Goal: Task Accomplishment & Management: Manage account settings

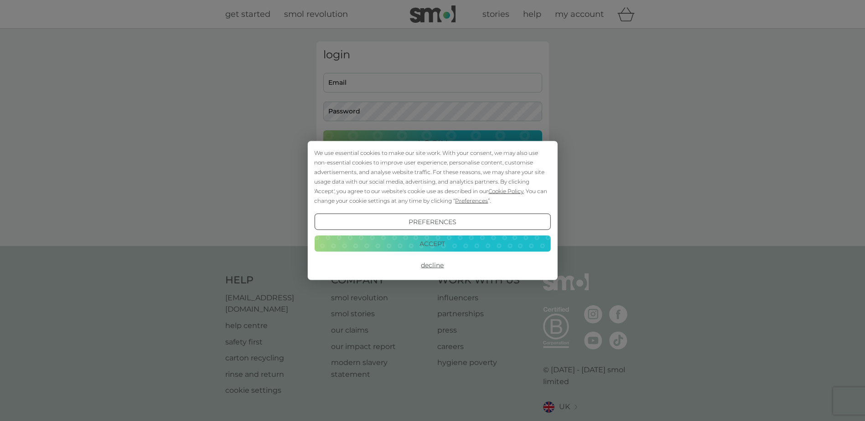
click at [461, 243] on button "Accept" at bounding box center [432, 243] width 236 height 16
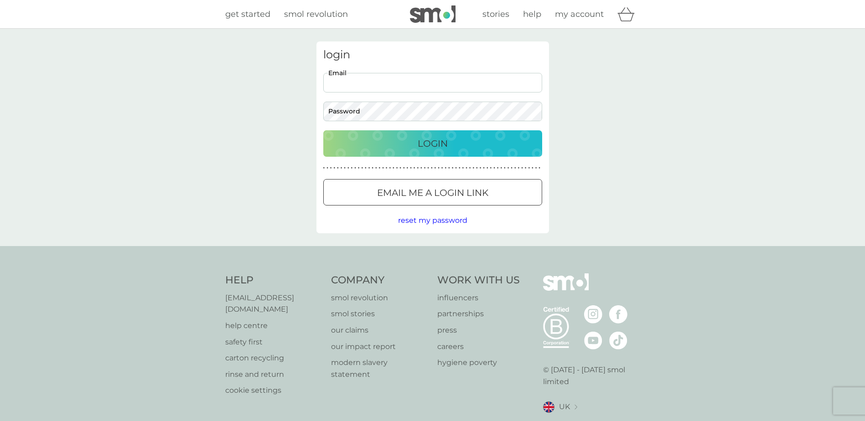
click at [341, 82] on input "Email" at bounding box center [432, 83] width 219 height 20
type input "[PERSON_NAME][EMAIL_ADDRESS][DOMAIN_NAME]"
click at [323, 130] on button "Login" at bounding box center [432, 143] width 219 height 26
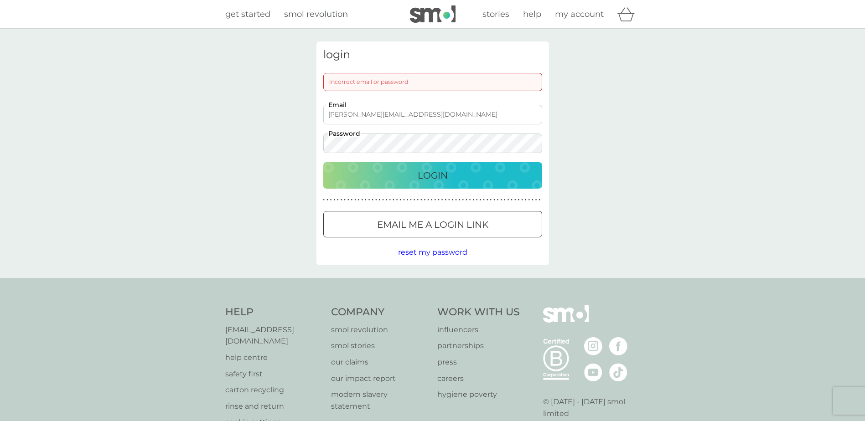
click at [323, 162] on button "Login" at bounding box center [432, 175] width 219 height 26
click at [458, 252] on span "reset my password" at bounding box center [432, 252] width 69 height 9
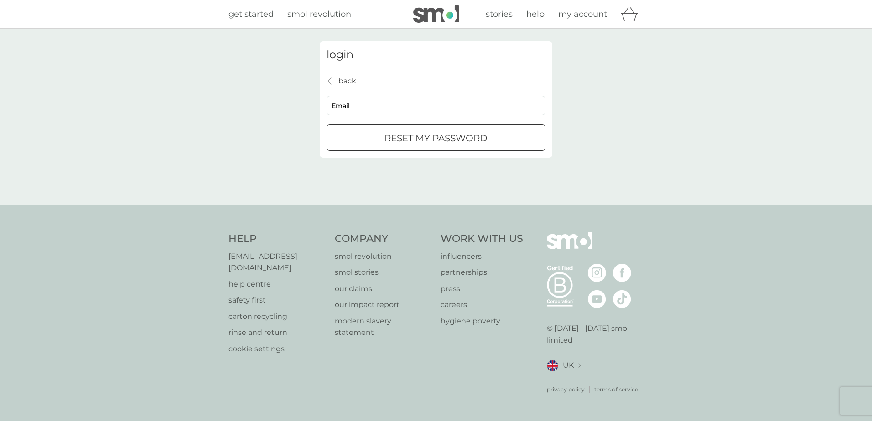
click at [361, 101] on input "Email" at bounding box center [435, 106] width 219 height 20
click at [381, 103] on input "[PERSON_NAME][EMAIL_ADDRESS][DOMAIN_NAME]" at bounding box center [435, 106] width 219 height 20
type input "[PERSON_NAME][EMAIL_ADDRESS][DOMAIN_NAME]"
click at [433, 138] on div "submit" at bounding box center [435, 139] width 33 height 10
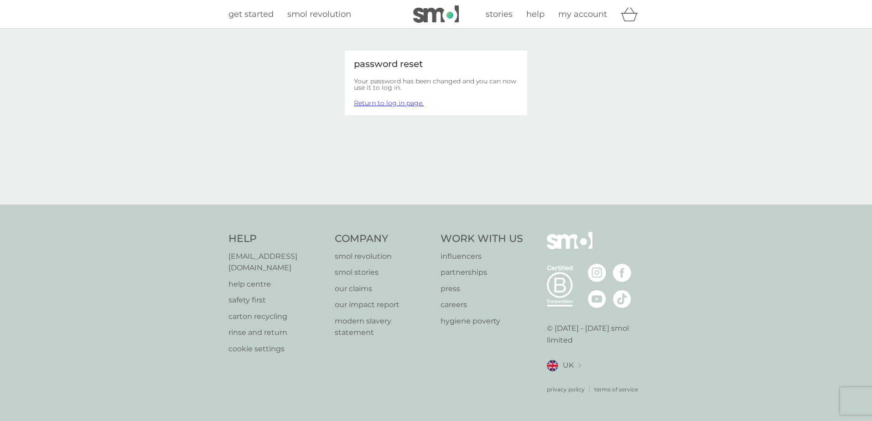
click at [578, 15] on span "my account" at bounding box center [582, 14] width 49 height 10
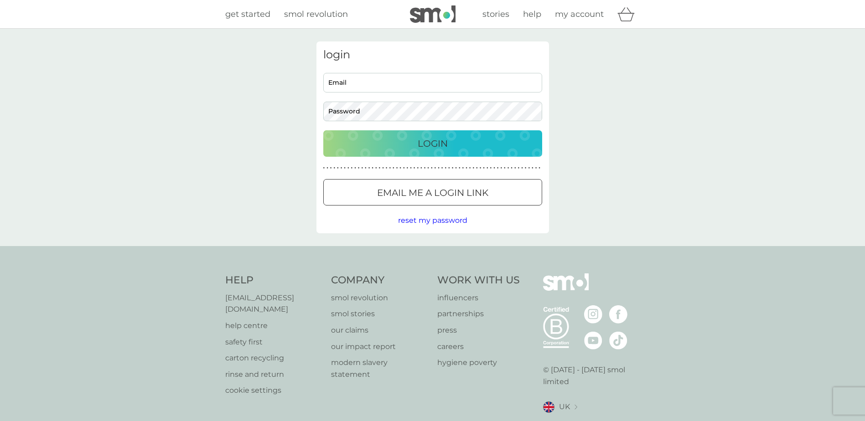
click at [389, 84] on input "Email" at bounding box center [432, 83] width 219 height 20
type input "brogan.blake1@nhs.net"
click at [323, 130] on button "Login" at bounding box center [432, 143] width 219 height 26
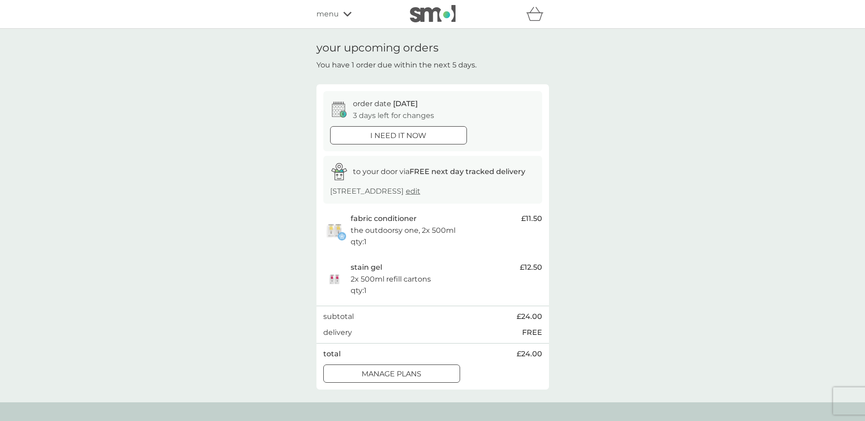
click at [395, 372] on div at bounding box center [391, 374] width 33 height 10
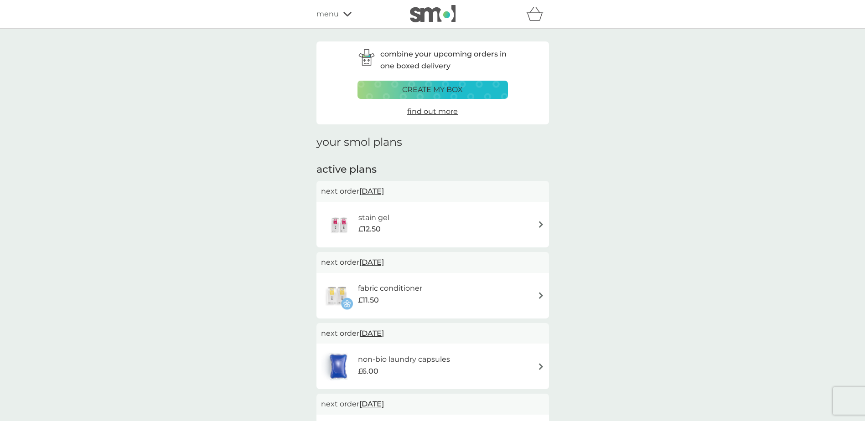
click at [502, 205] on div "stain gel £12.50" at bounding box center [432, 225] width 232 height 46
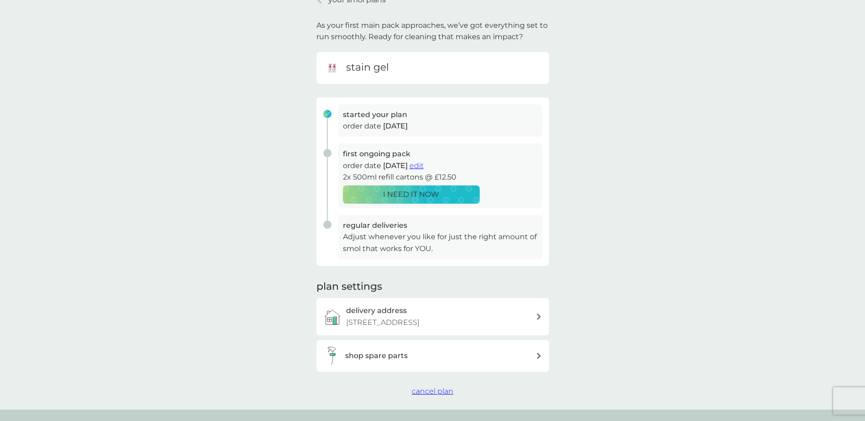
scroll to position [91, 0]
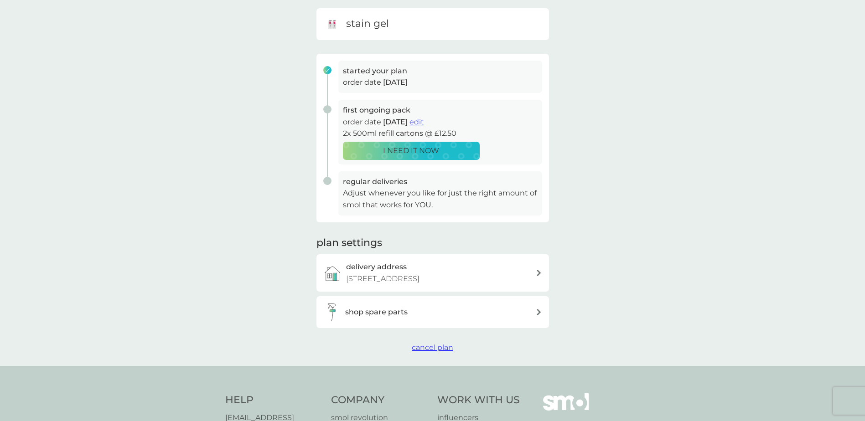
click at [417, 346] on span "cancel plan" at bounding box center [432, 347] width 41 height 9
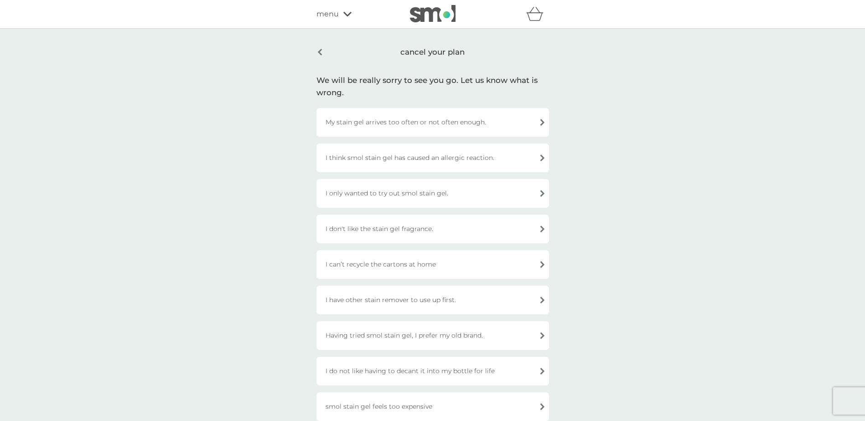
click at [393, 190] on div "I only wanted to try out smol stain gel." at bounding box center [432, 193] width 232 height 29
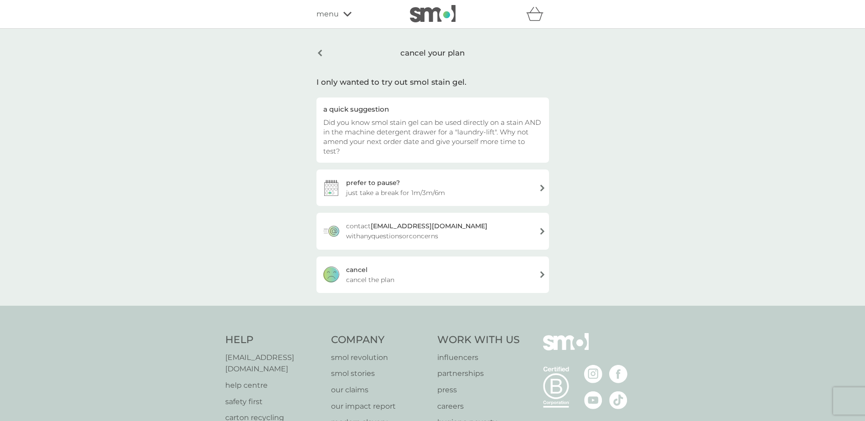
click at [402, 257] on div "[PERSON_NAME] the plan" at bounding box center [432, 275] width 232 height 36
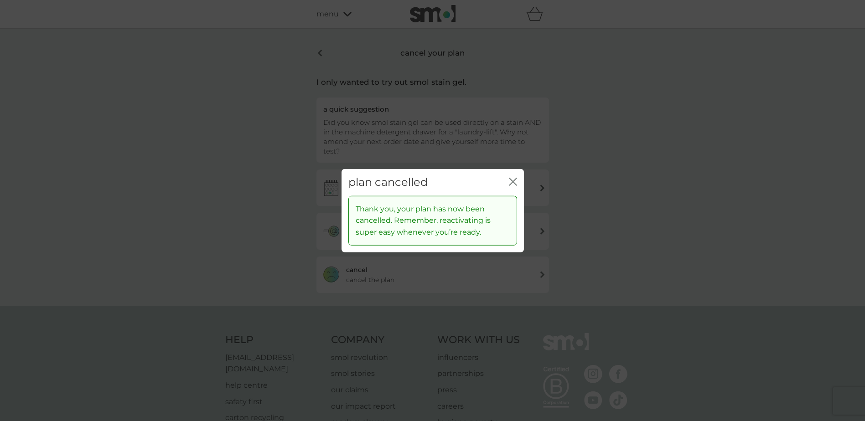
click at [514, 180] on icon "close" at bounding box center [515, 181] width 4 height 7
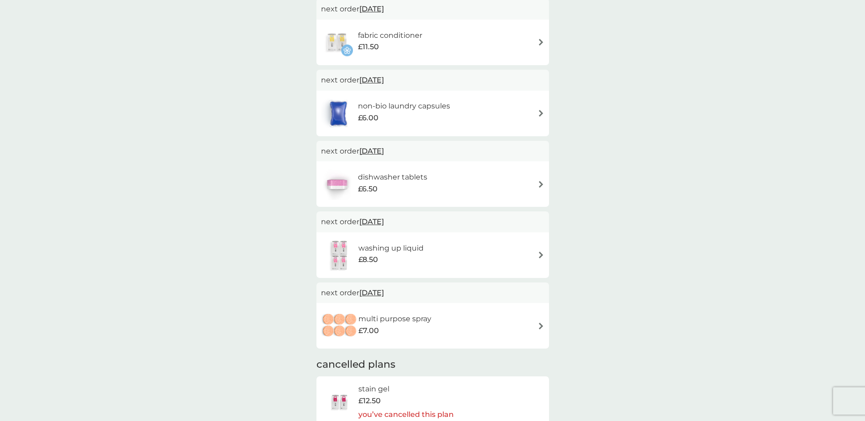
scroll to position [137, 0]
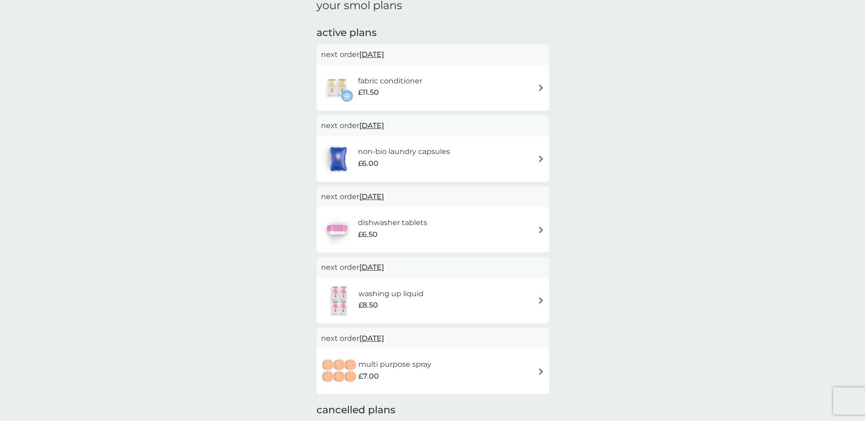
click at [529, 362] on div "multi purpose spray £7.00" at bounding box center [432, 372] width 223 height 32
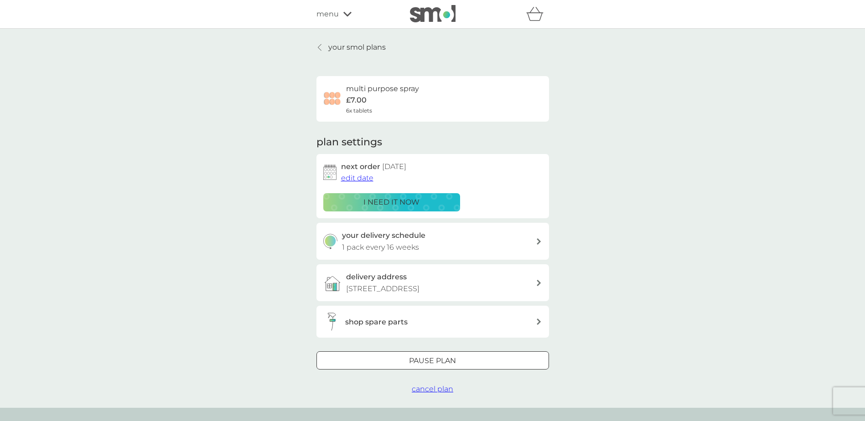
click at [477, 239] on div "your delivery schedule 1 pack every 16 weeks" at bounding box center [439, 241] width 194 height 23
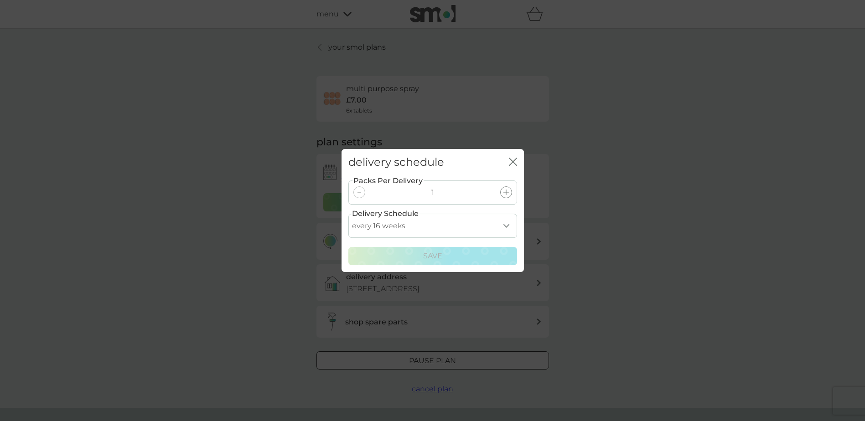
click at [504, 227] on select "every 1 week every 2 weeks every 3 weeks every 4 weeks every 5 weeks every 6 we…" at bounding box center [432, 226] width 169 height 24
select select "140"
click at [348, 214] on select "every 1 week every 2 weeks every 3 weeks every 4 weeks every 5 weeks every 6 we…" at bounding box center [432, 226] width 169 height 24
click at [434, 258] on p "Save" at bounding box center [432, 256] width 19 height 12
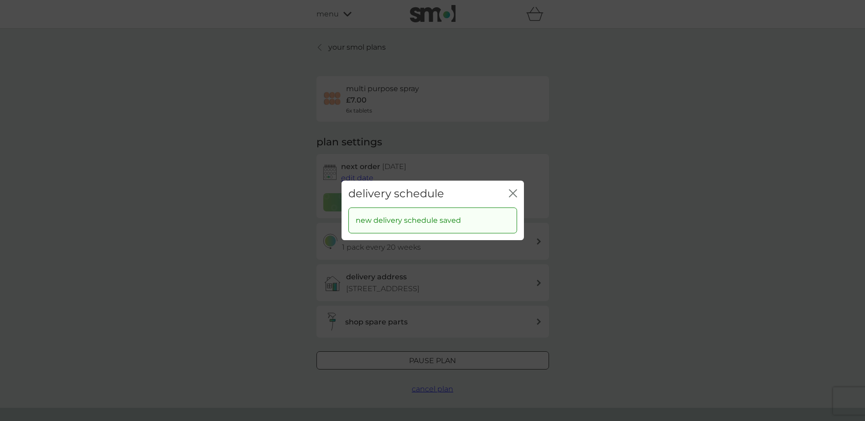
click at [513, 191] on icon "close" at bounding box center [513, 193] width 8 height 8
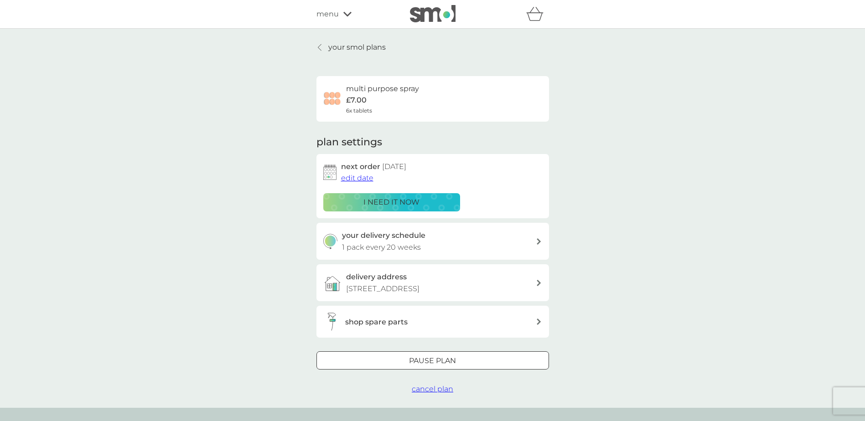
click at [365, 44] on p "your smol plans" at bounding box center [356, 47] width 57 height 12
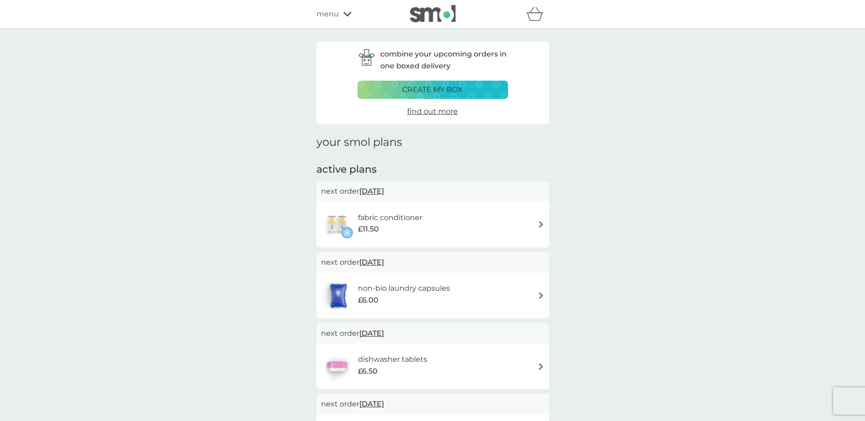
click at [487, 217] on div "fabric conditioner £11.50" at bounding box center [432, 225] width 223 height 32
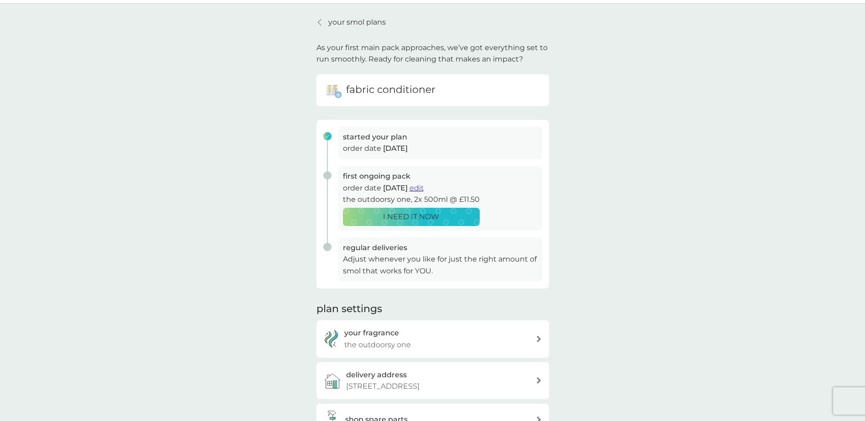
scroll to position [46, 0]
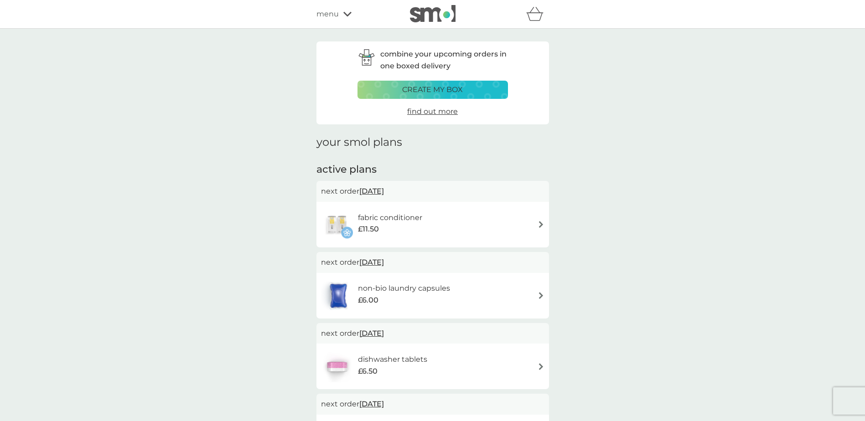
click at [511, 297] on div "non-bio laundry capsules £6.00" at bounding box center [432, 296] width 223 height 32
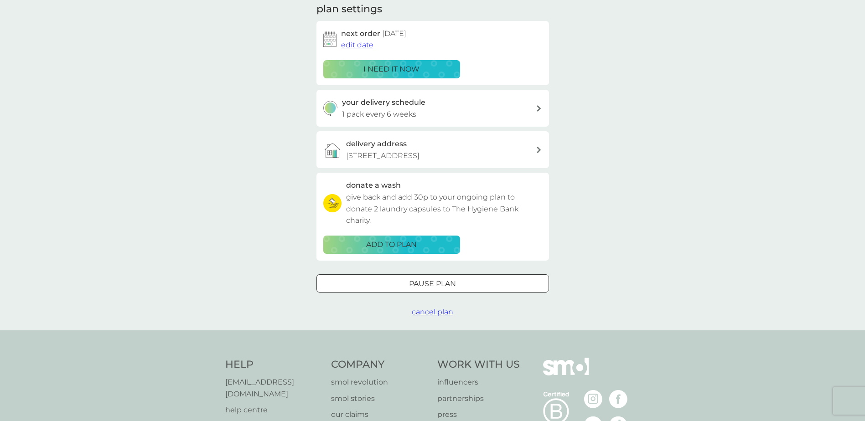
scroll to position [137, 0]
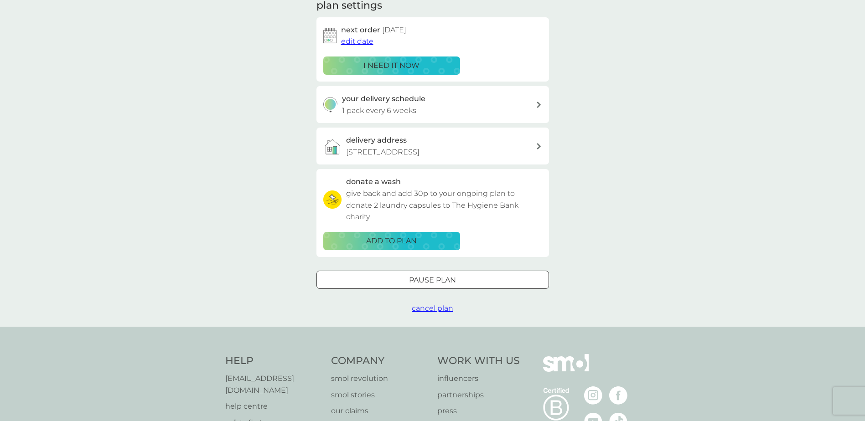
click at [427, 310] on span "cancel plan" at bounding box center [432, 308] width 41 height 9
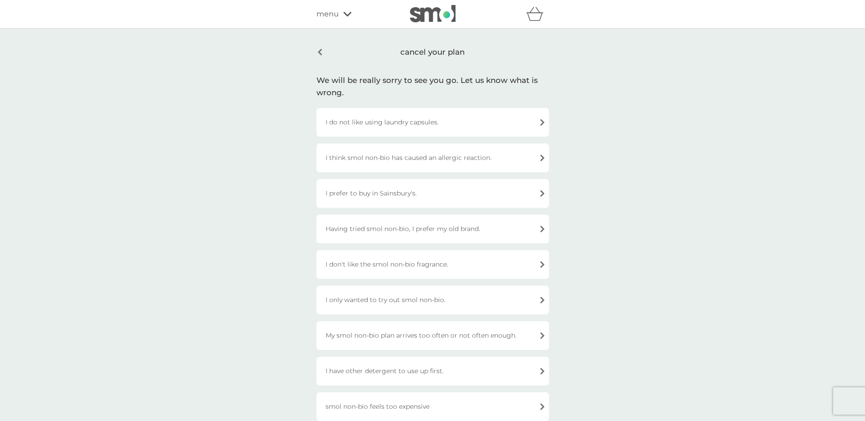
click at [502, 300] on div "I only wanted to try out smol non-bio." at bounding box center [432, 300] width 232 height 29
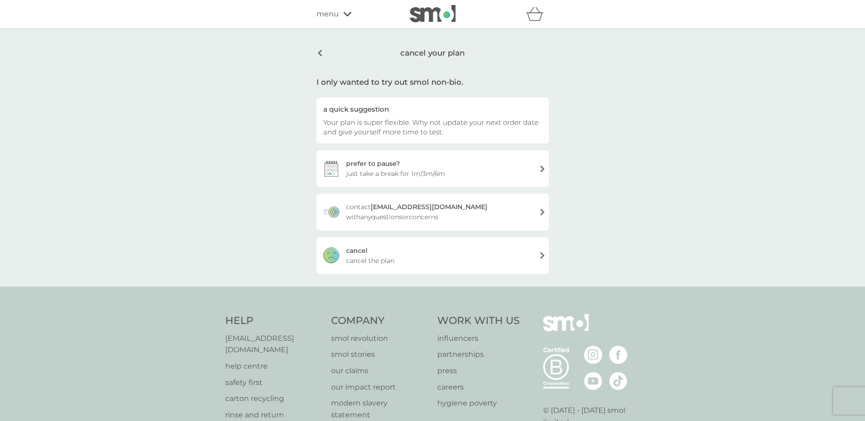
click at [338, 257] on div "cancel cancel the plan" at bounding box center [432, 255] width 232 height 36
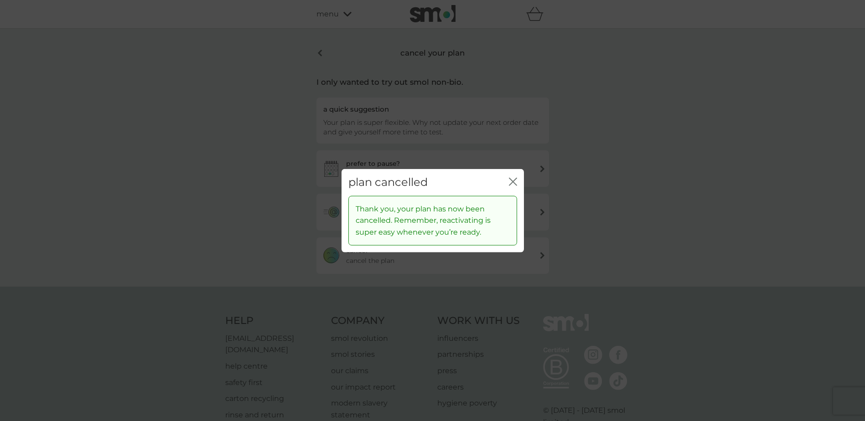
click at [515, 182] on icon "close" at bounding box center [513, 182] width 8 height 8
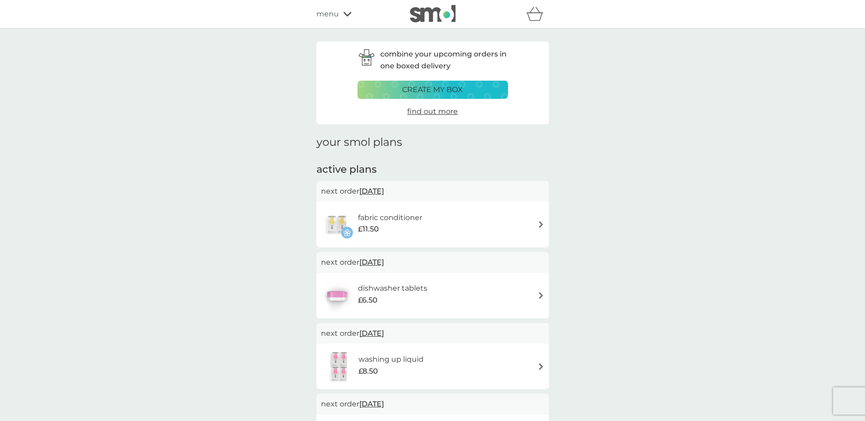
click at [488, 378] on div "washing up liquid £8.50" at bounding box center [432, 367] width 223 height 32
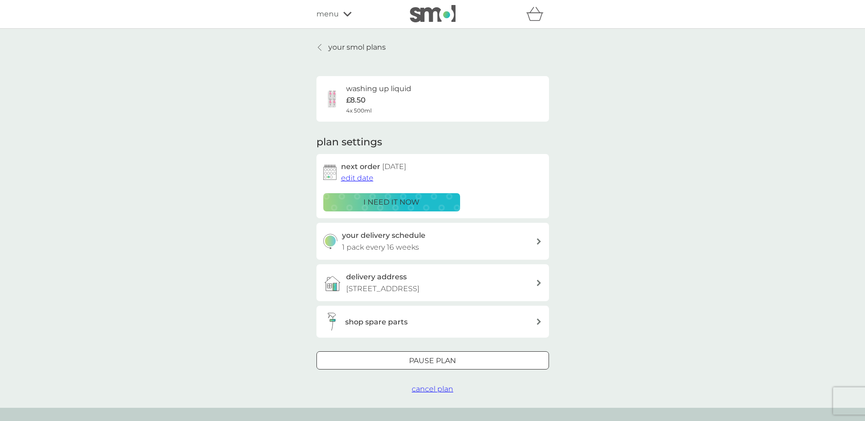
click at [508, 244] on div "your delivery schedule 1 pack every 16 weeks" at bounding box center [439, 241] width 194 height 23
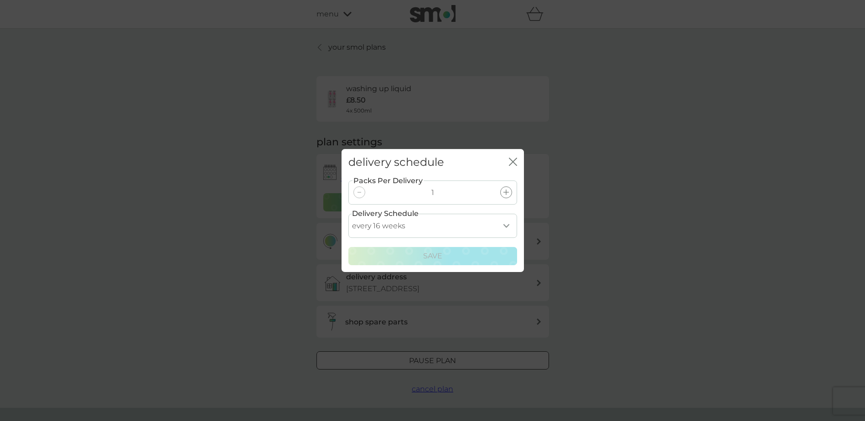
click at [506, 225] on select "every 1 week every 2 weeks every 3 weeks every 4 weeks every 5 weeks every 6 we…" at bounding box center [432, 226] width 169 height 24
select select "140"
click at [348, 214] on select "every 1 week every 2 weeks every 3 weeks every 4 weeks every 5 weeks every 6 we…" at bounding box center [432, 226] width 169 height 24
click at [411, 254] on div "Save" at bounding box center [432, 256] width 157 height 12
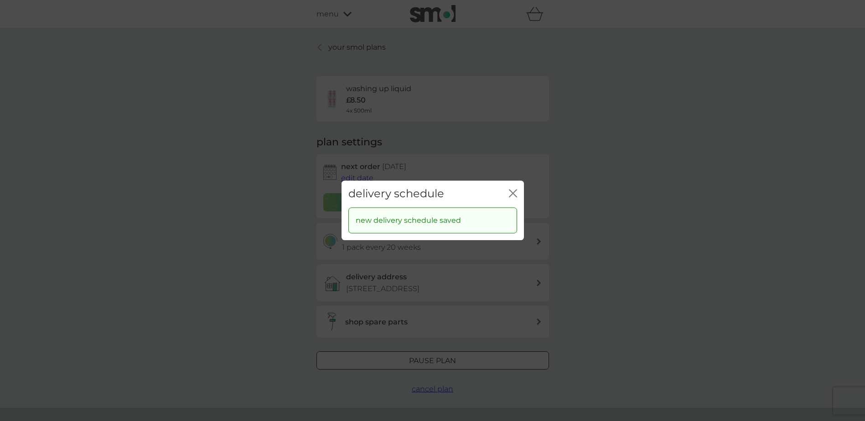
click at [509, 196] on icon "close" at bounding box center [513, 193] width 8 height 8
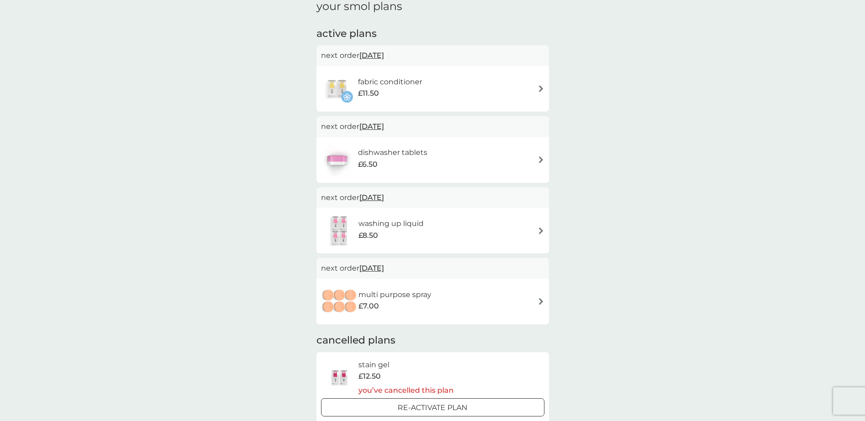
scroll to position [137, 0]
click at [535, 159] on div "dishwasher tablets £6.50" at bounding box center [432, 159] width 223 height 32
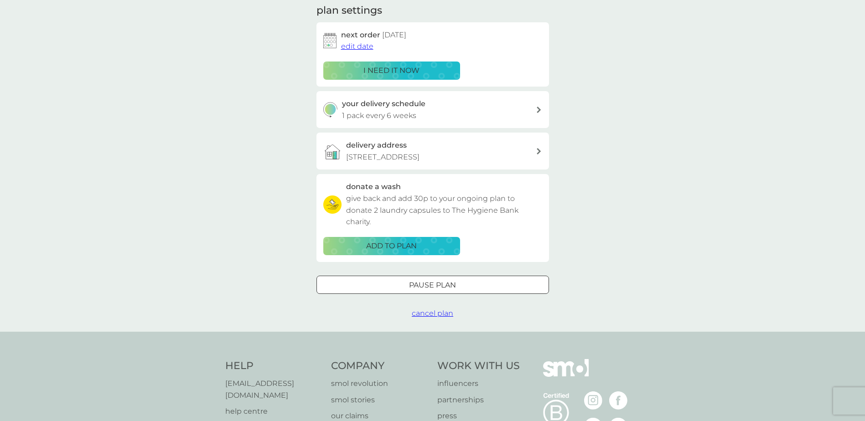
scroll to position [137, 0]
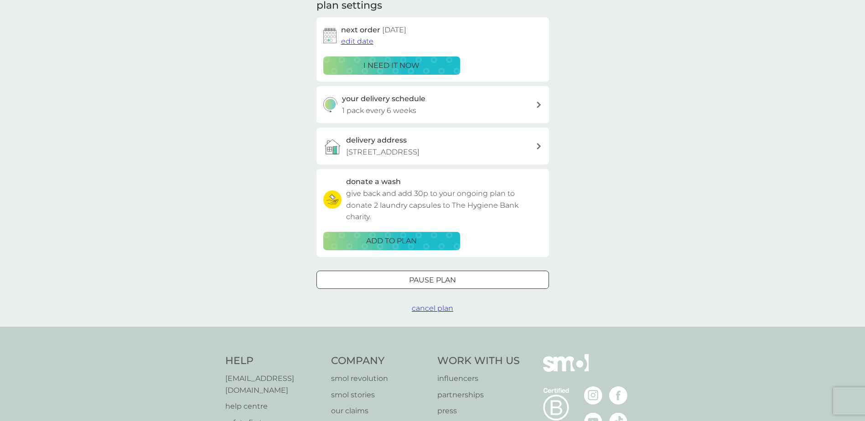
click at [426, 310] on span "cancel plan" at bounding box center [432, 308] width 41 height 9
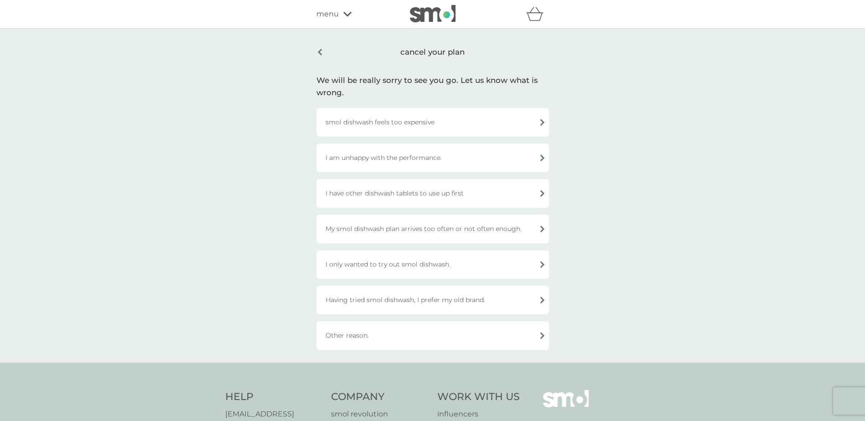
click at [526, 263] on div "I only wanted to try out smol dishwash." at bounding box center [432, 264] width 232 height 29
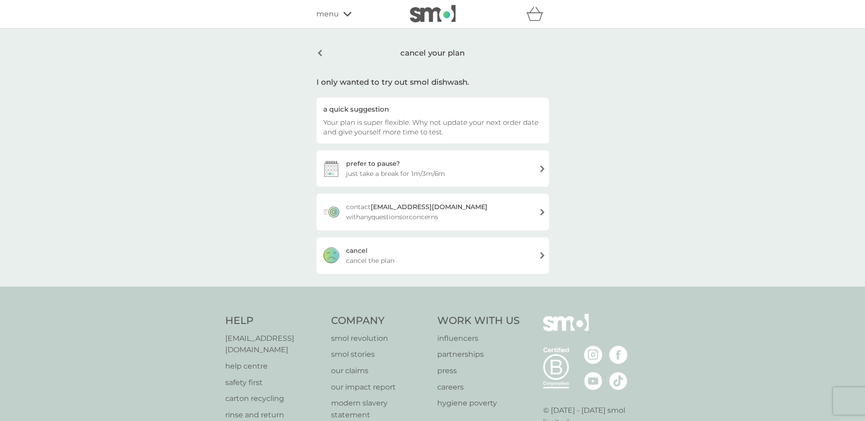
click at [515, 264] on div "cancel cancel the plan" at bounding box center [432, 255] width 232 height 36
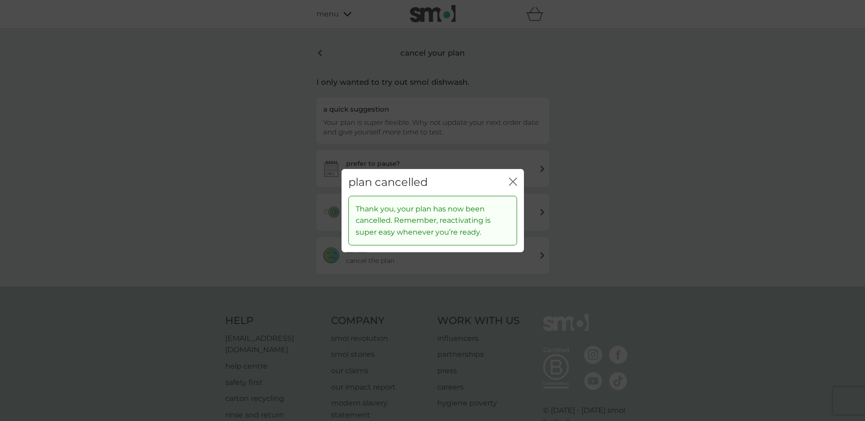
click at [509, 181] on icon "close" at bounding box center [513, 182] width 8 height 8
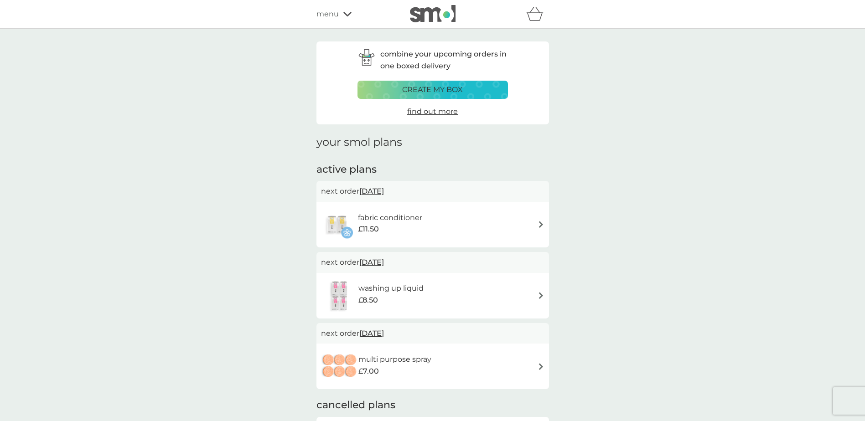
click at [377, 217] on h6 "fabric conditioner" at bounding box center [390, 218] width 64 height 12
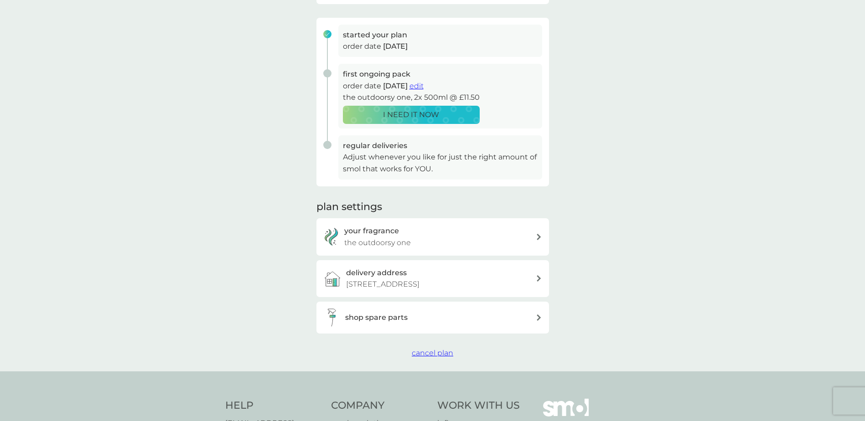
scroll to position [137, 0]
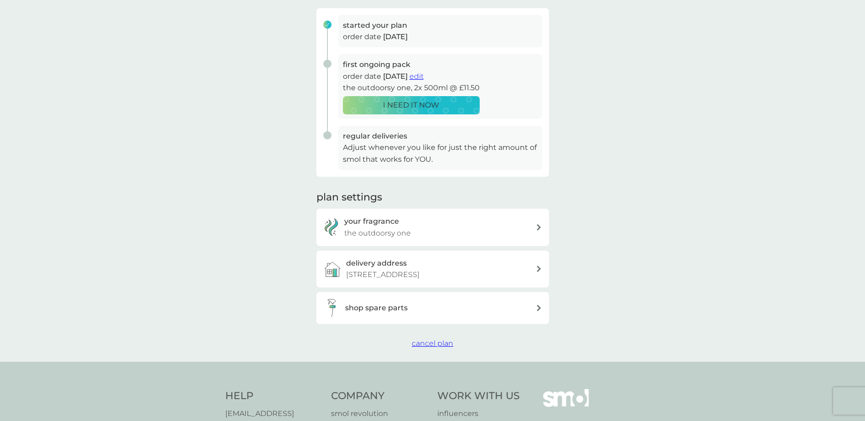
click at [487, 235] on div "your fragrance the outdoorsy one" at bounding box center [439, 227] width 191 height 23
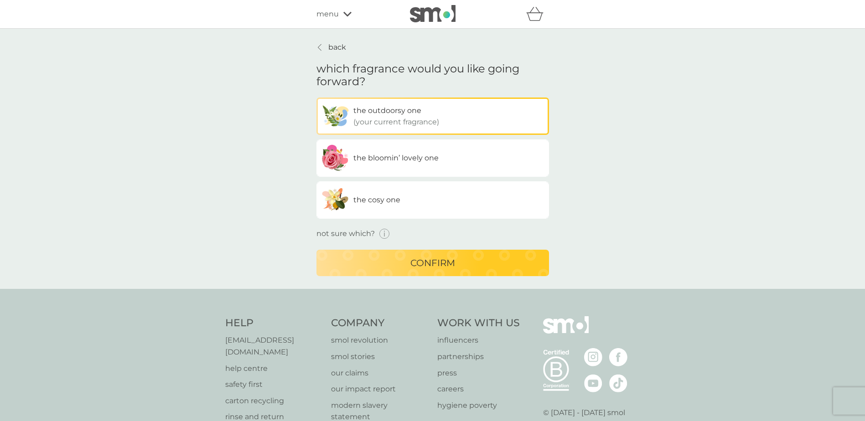
click at [457, 203] on label "the cosy one" at bounding box center [432, 199] width 232 height 37
click at [316, 98] on input "the cosy one" at bounding box center [316, 98] width 0 height 0
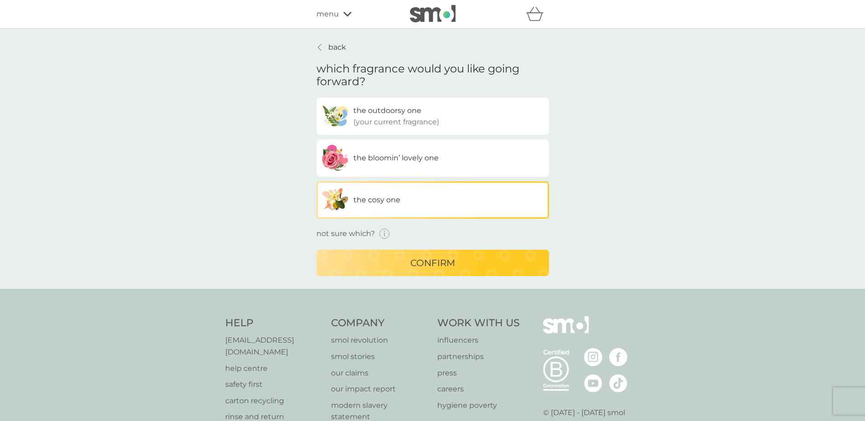
click at [382, 233] on icon "button" at bounding box center [384, 234] width 10 height 10
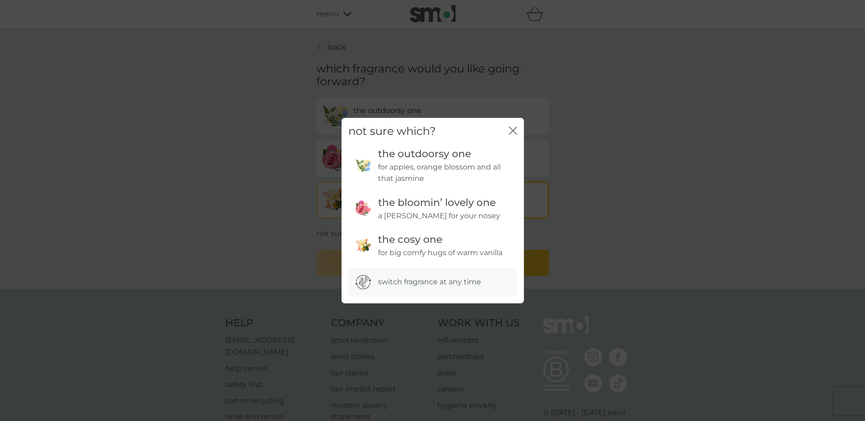
click at [186, 174] on div "not sure which? close the outdoorsy one for apples, orange blossom and all that…" at bounding box center [432, 210] width 865 height 421
